Goal: Task Accomplishment & Management: Use online tool/utility

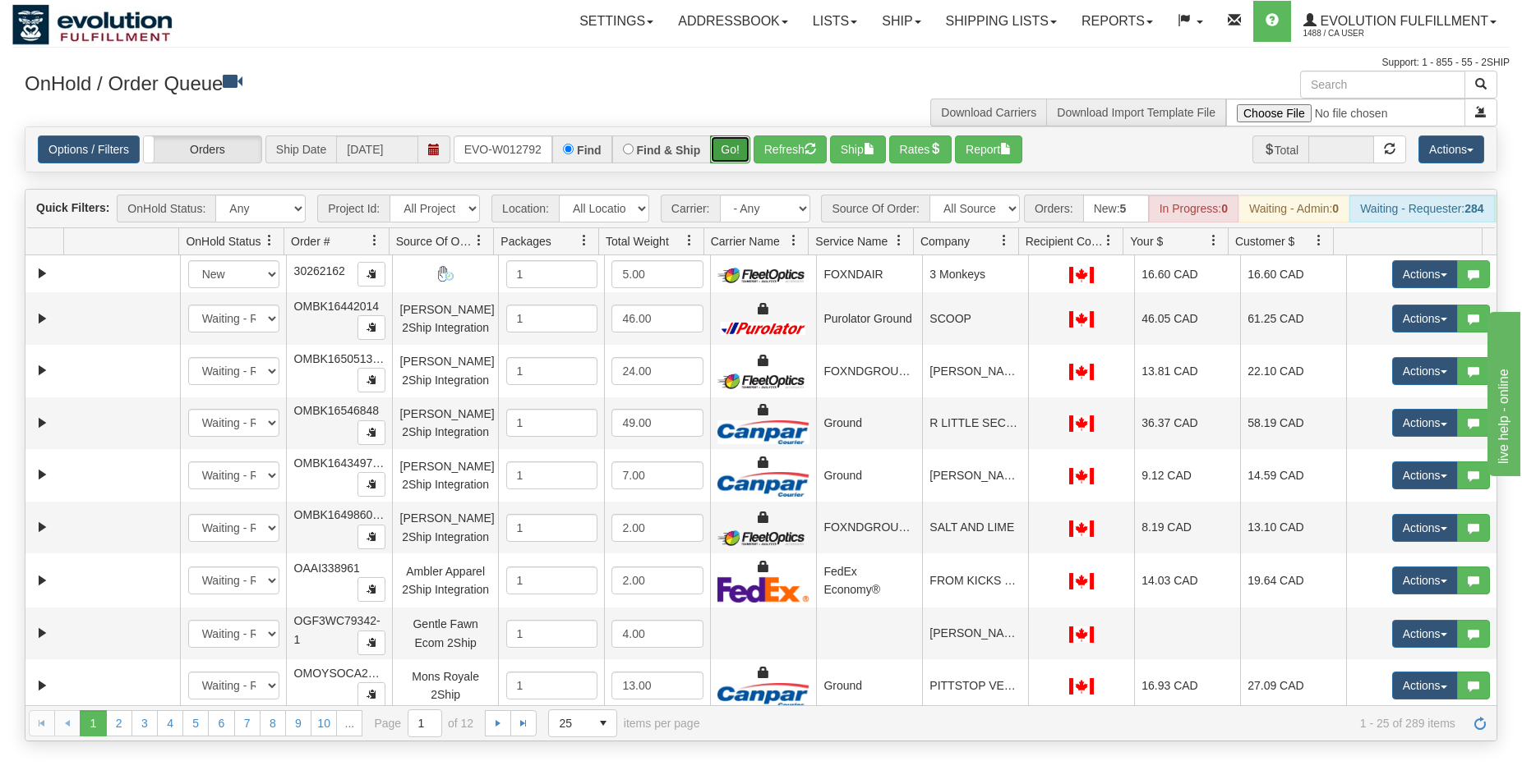
click at [734, 154] on button "Go!" at bounding box center [731, 149] width 41 height 28
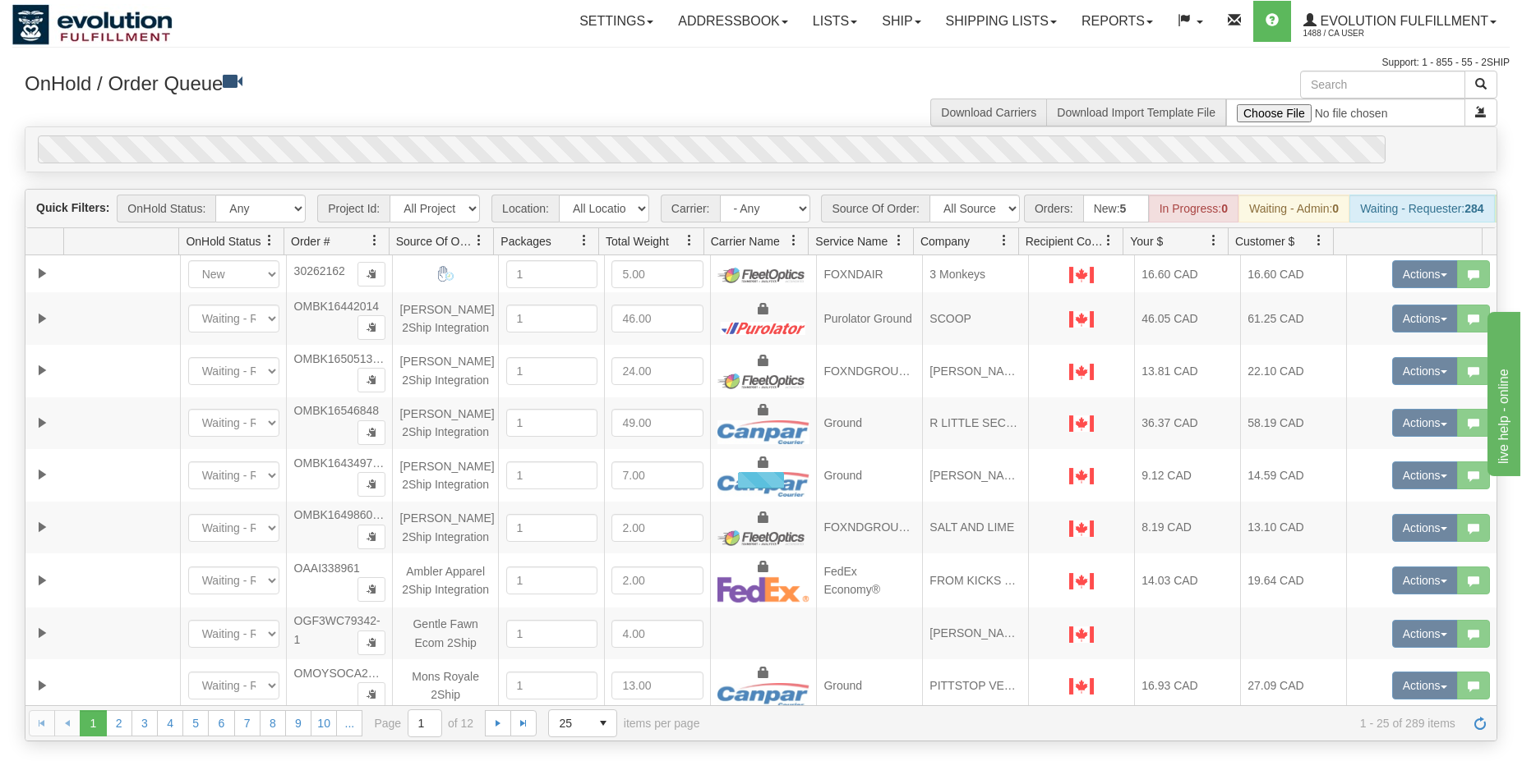
scroll to position [0, 34]
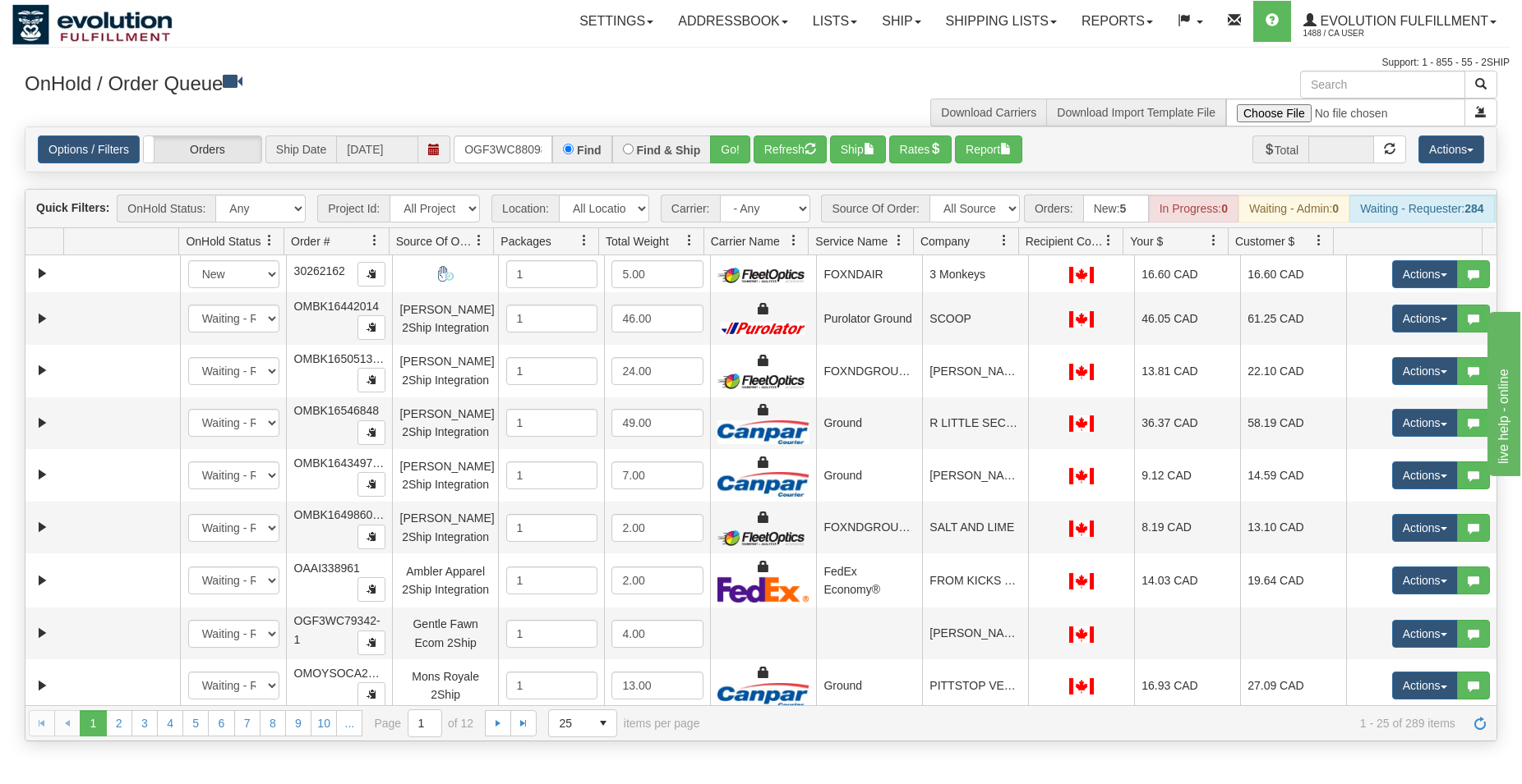
type input "OGF3WC88098-1"
click at [734, 146] on button "Go!" at bounding box center [731, 149] width 41 height 28
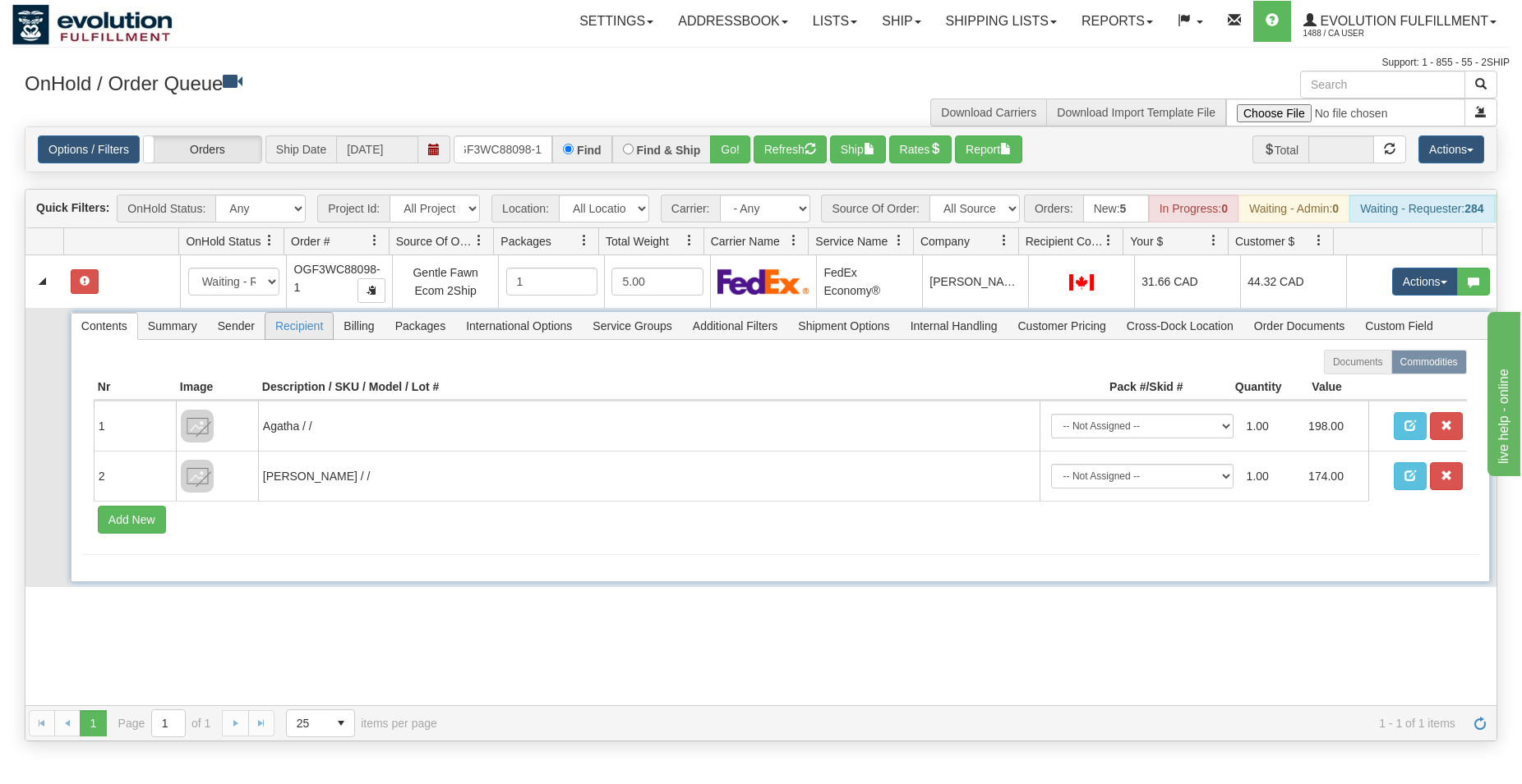
click at [289, 339] on span "Recipient" at bounding box center [299, 326] width 67 height 26
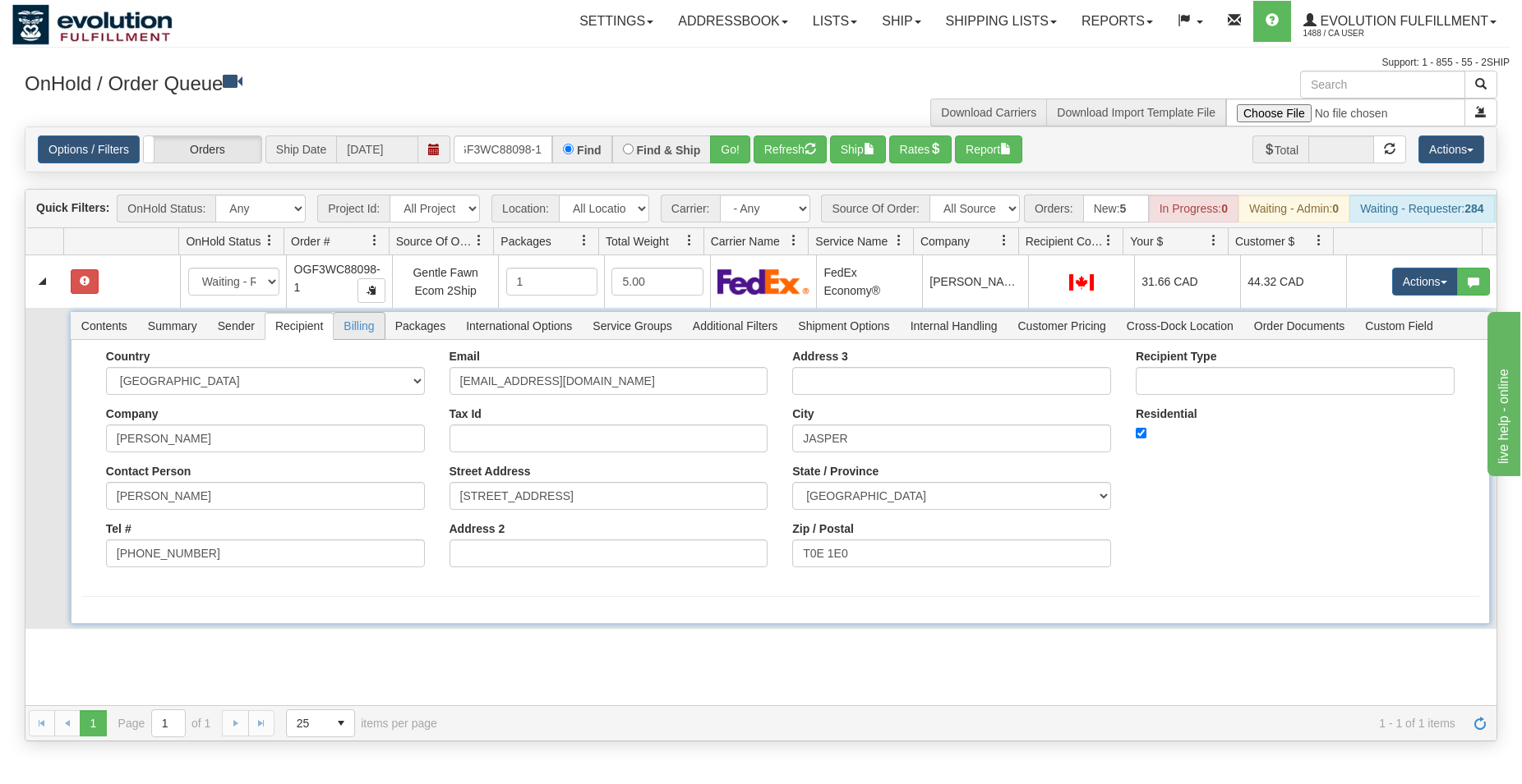
click at [373, 339] on span "Billing" at bounding box center [359, 326] width 50 height 26
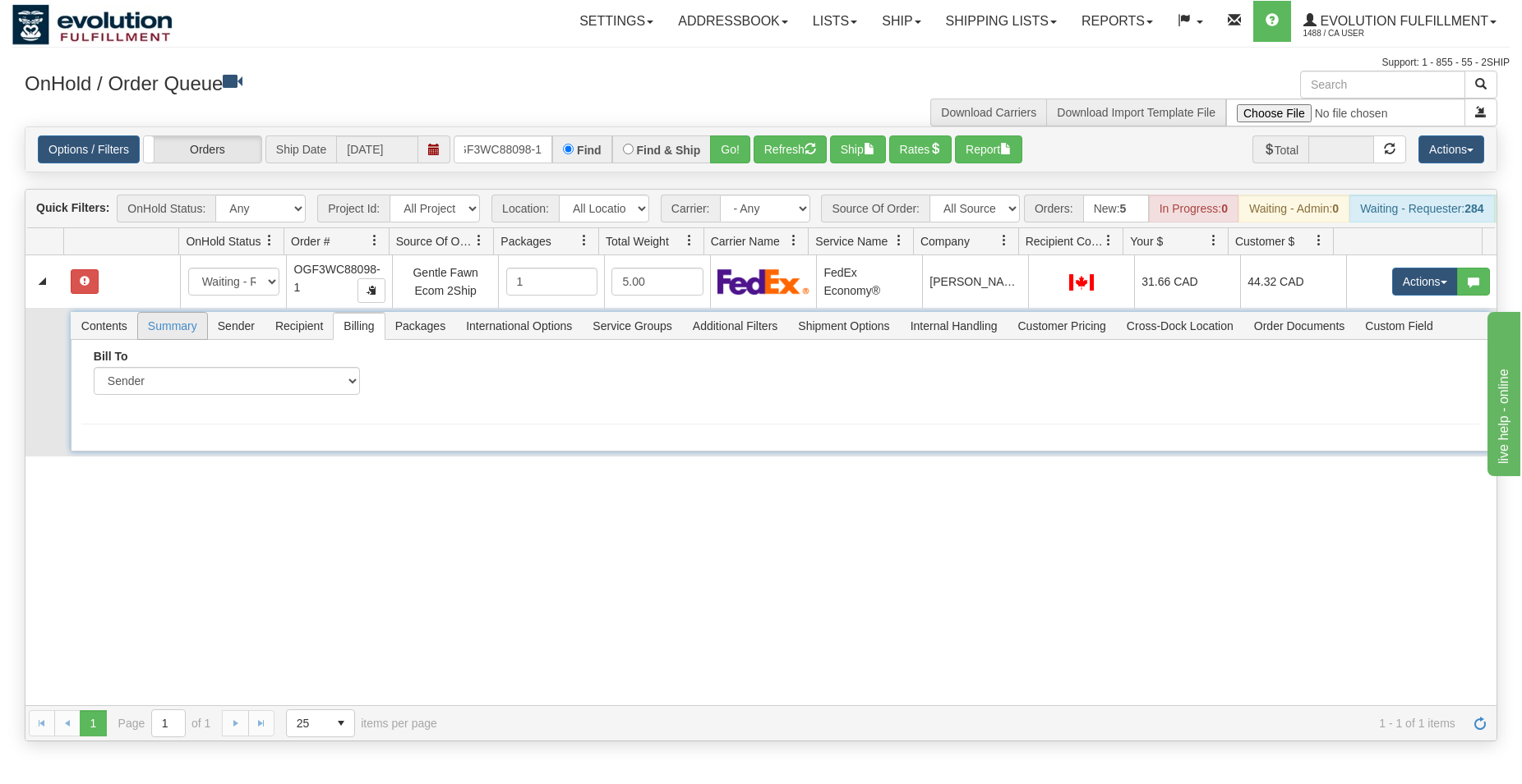
click at [179, 339] on span "Summary" at bounding box center [172, 326] width 69 height 26
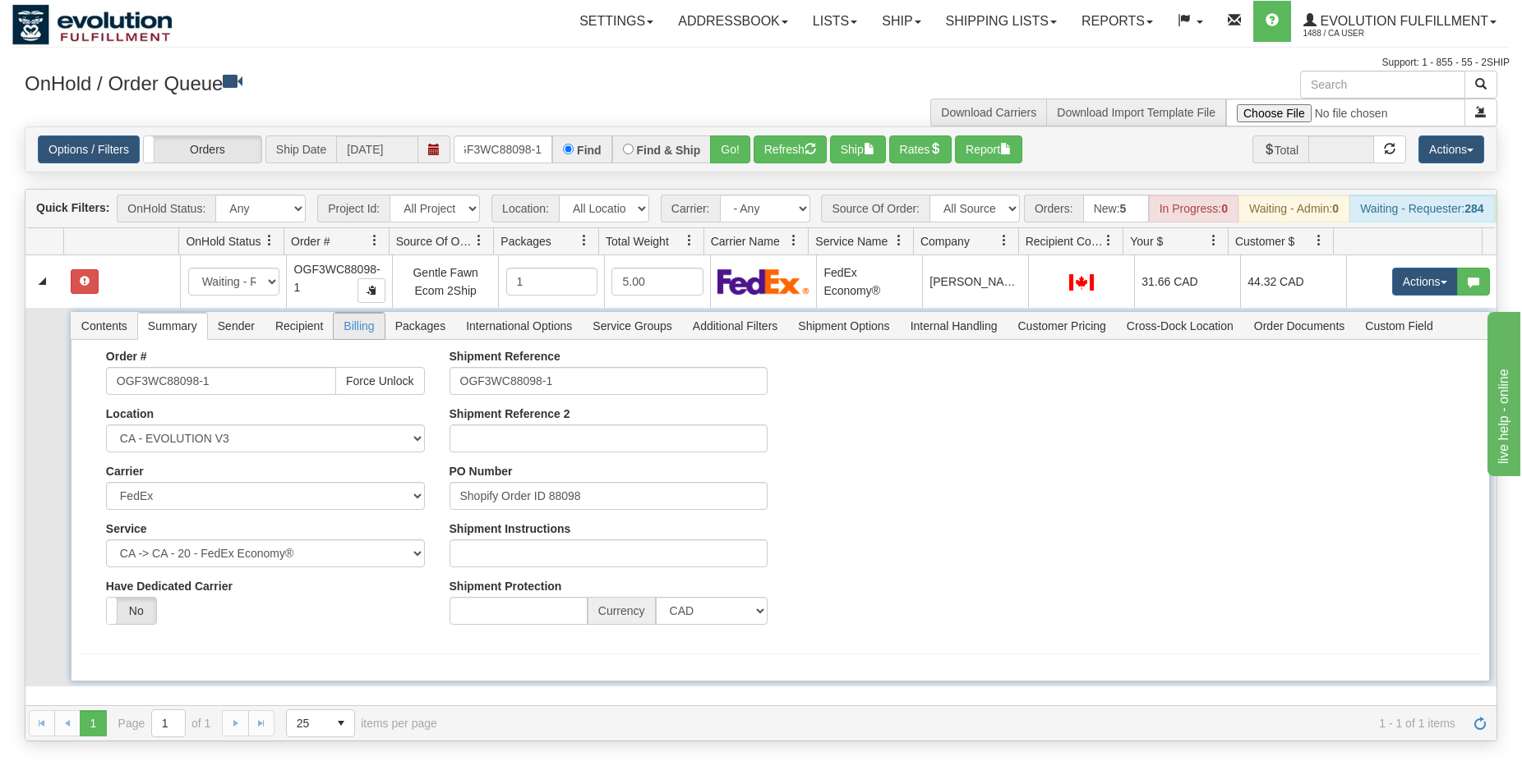
click at [359, 339] on span "Billing" at bounding box center [359, 326] width 50 height 26
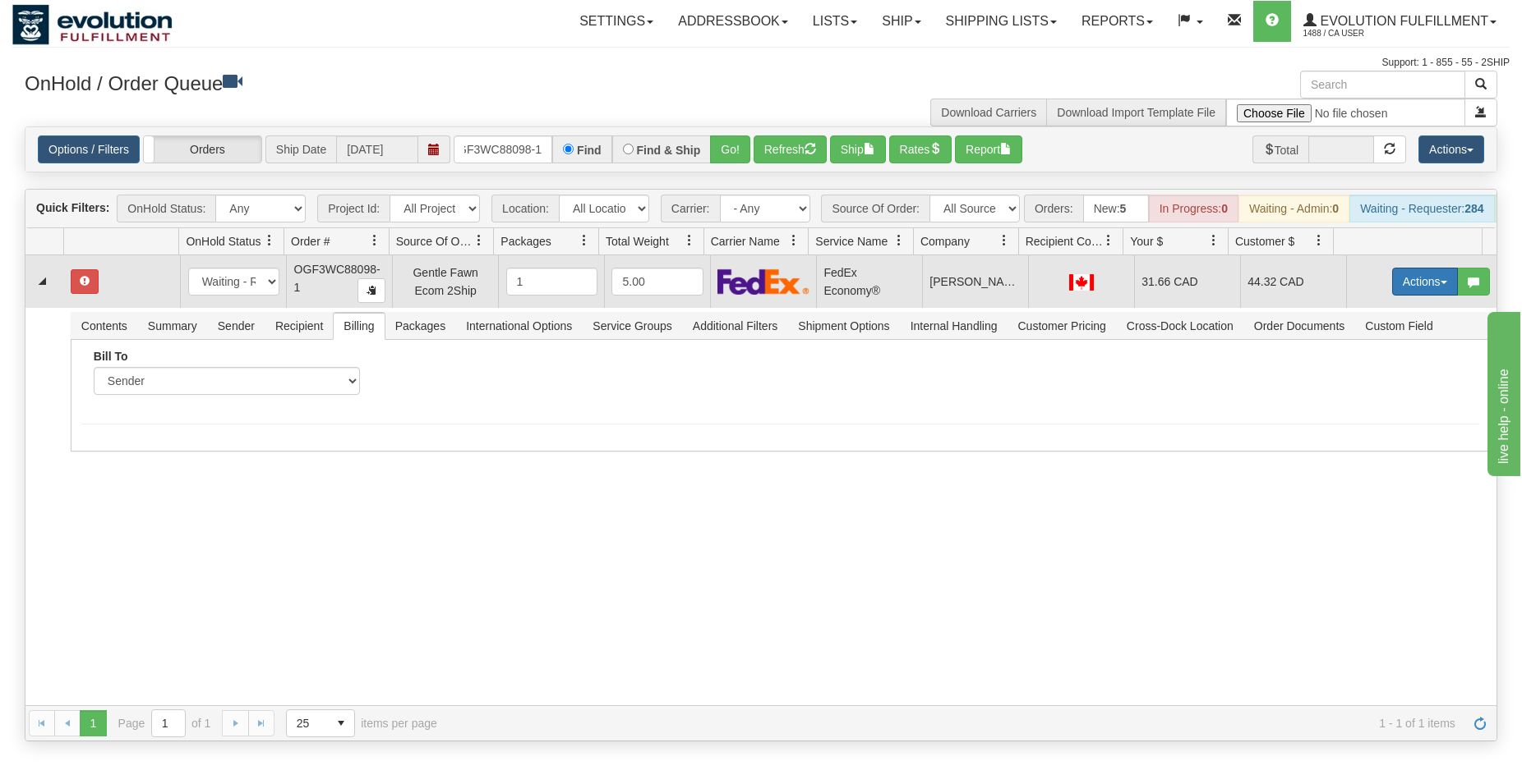
click at [1405, 286] on button "Actions" at bounding box center [1425, 282] width 65 height 28
click at [1342, 383] on span "Ship" at bounding box center [1359, 376] width 34 height 13
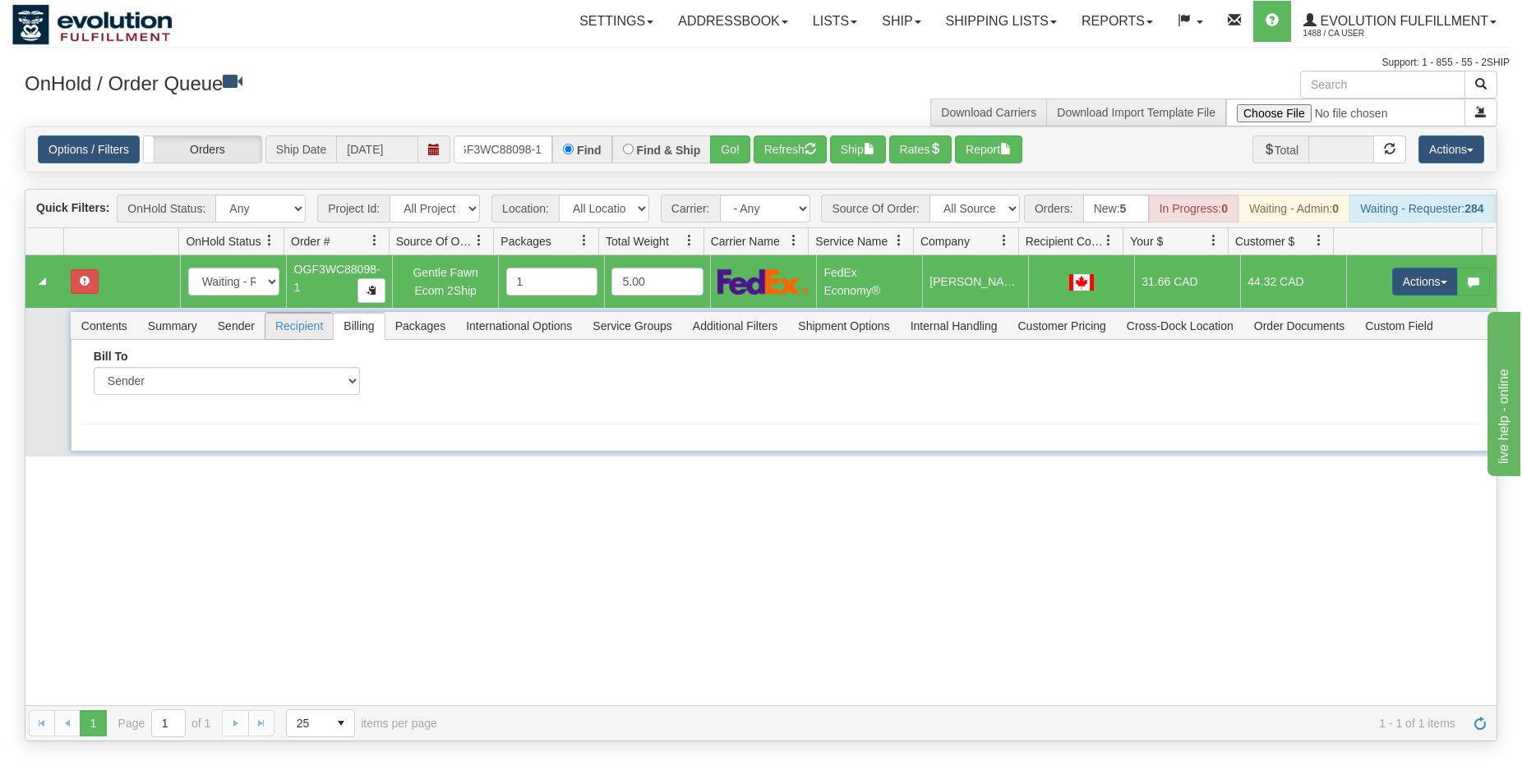
click at [277, 339] on span "Recipient" at bounding box center [299, 326] width 67 height 26
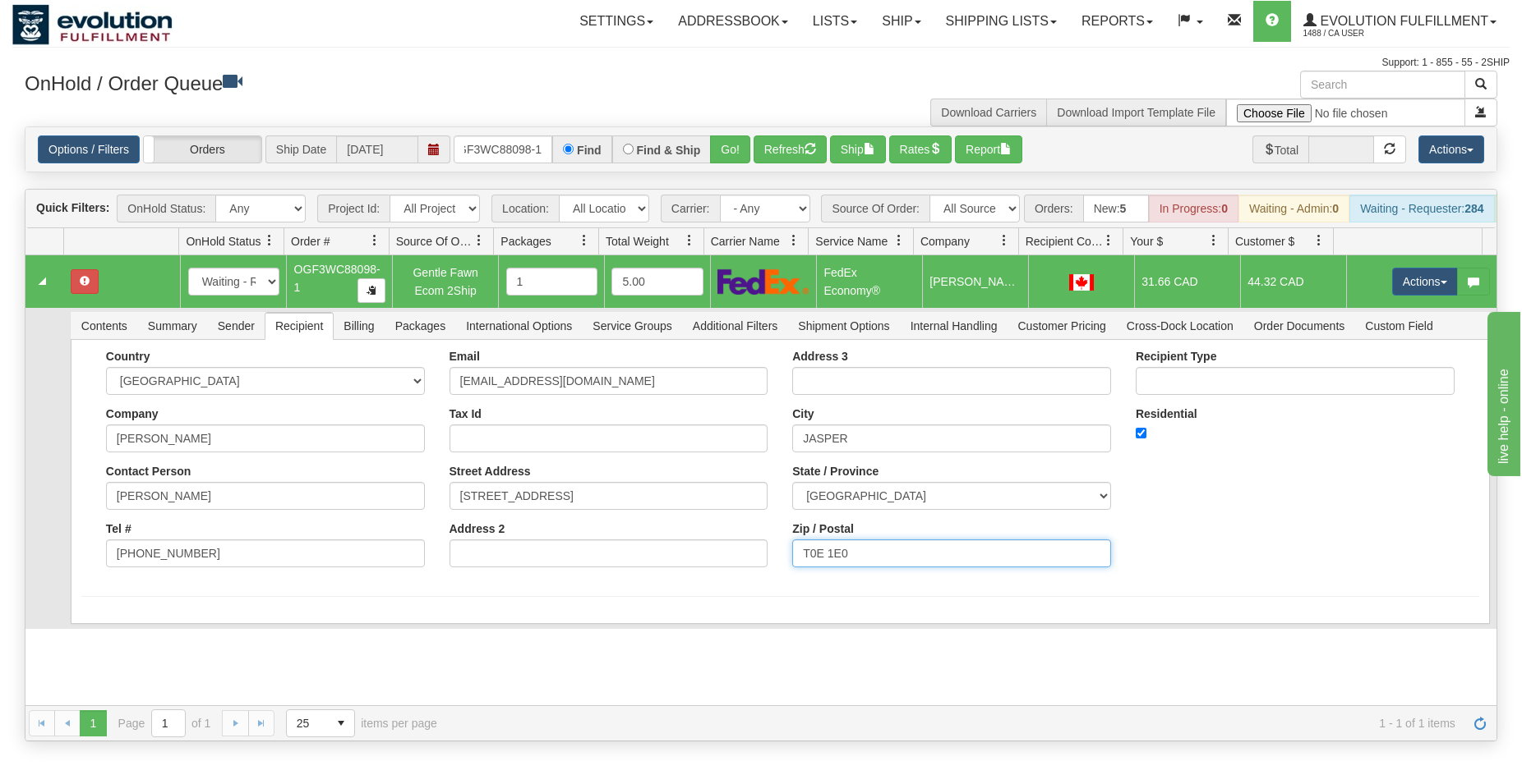
click at [795, 568] on input "T0E 1E0" at bounding box center [951, 554] width 319 height 28
click at [825, 624] on div "Country [GEOGRAPHIC_DATA] [GEOGRAPHIC_DATA] [GEOGRAPHIC_DATA] [GEOGRAPHIC_DATA]…" at bounding box center [780, 482] width 1419 height 284
